Goal: Check status: Check status

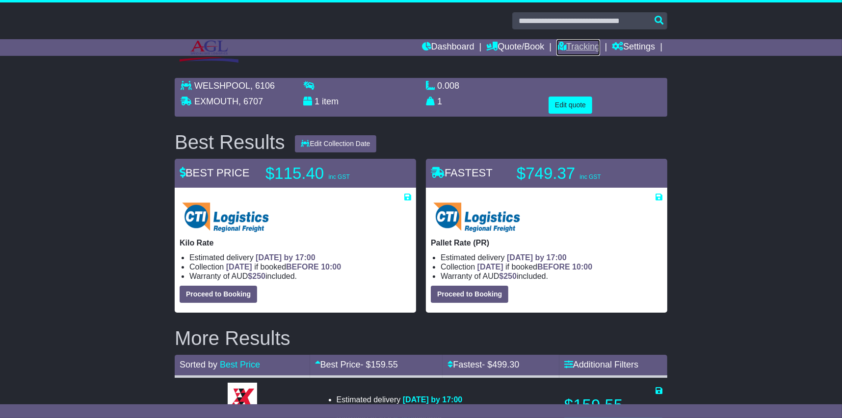
click at [573, 51] on link "Tracking" at bounding box center [577, 47] width 43 height 17
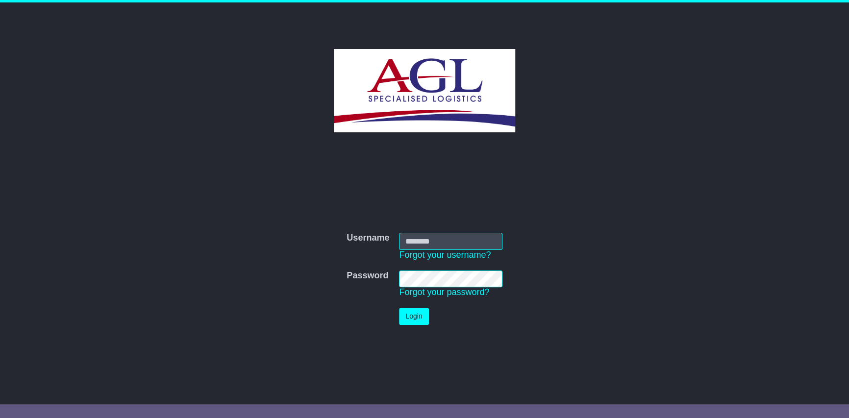
type input "***"
click at [409, 329] on td "Login" at bounding box center [450, 316] width 113 height 27
click at [411, 311] on button "Login" at bounding box center [413, 316] width 29 height 17
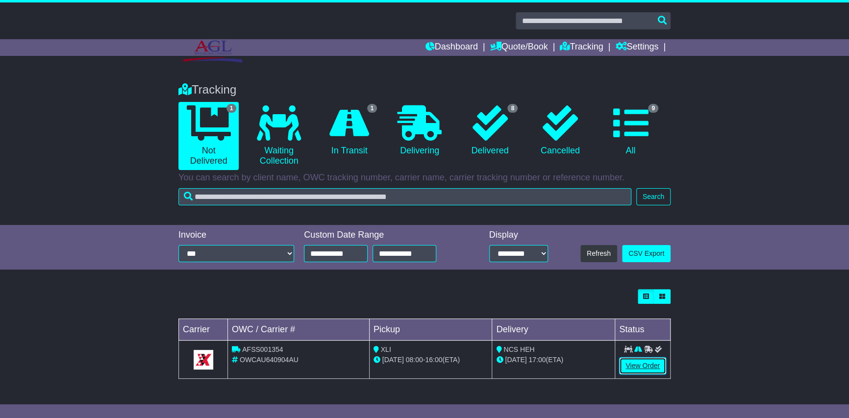
click at [648, 365] on link "View Order" at bounding box center [642, 366] width 47 height 17
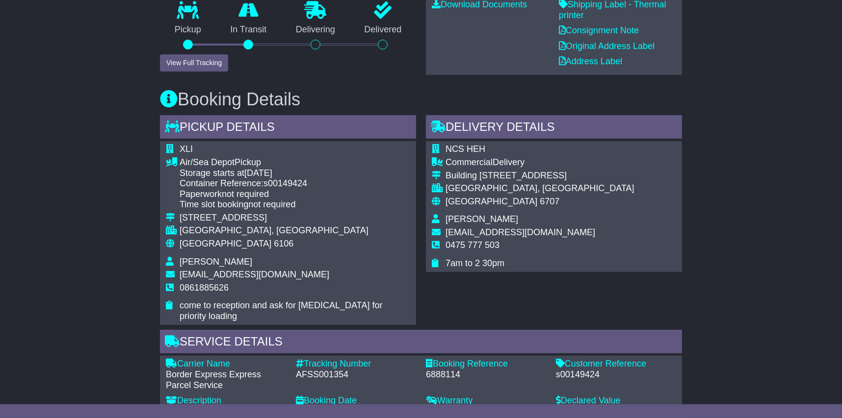
scroll to position [660, 0]
